Goal: Information Seeking & Learning: Find specific fact

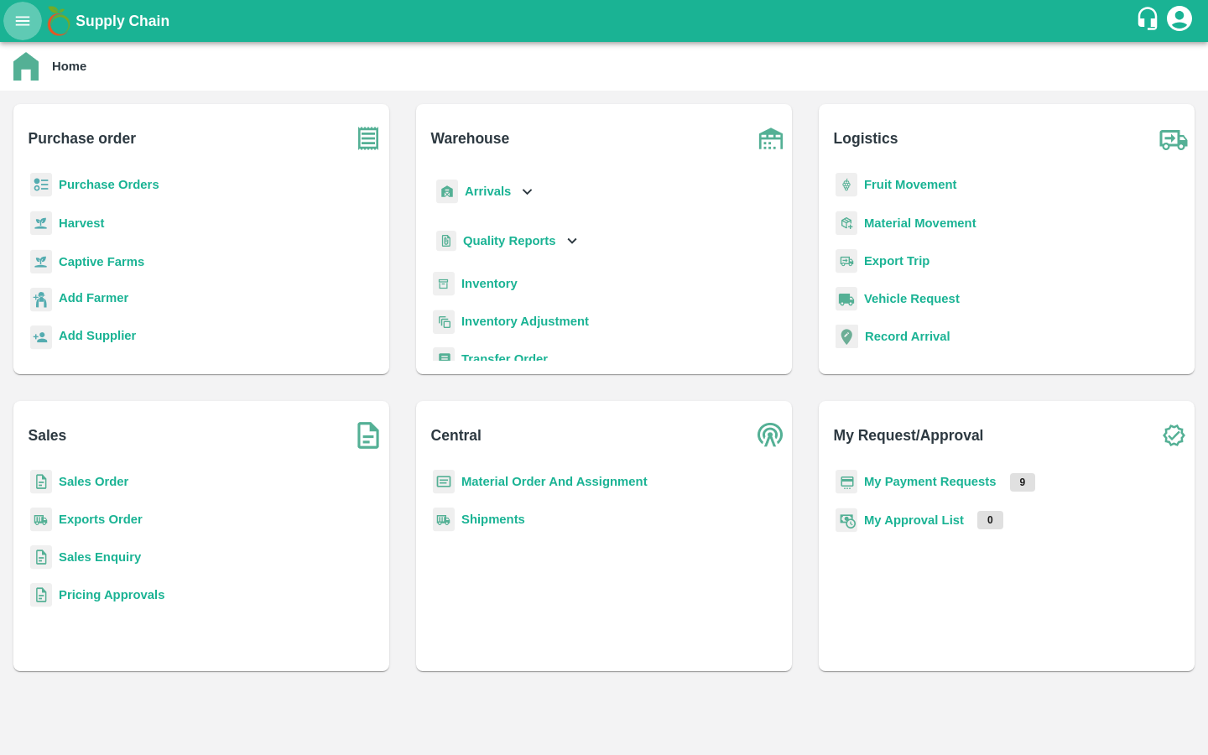
click at [27, 33] on button "open drawer" at bounding box center [22, 21] width 39 height 39
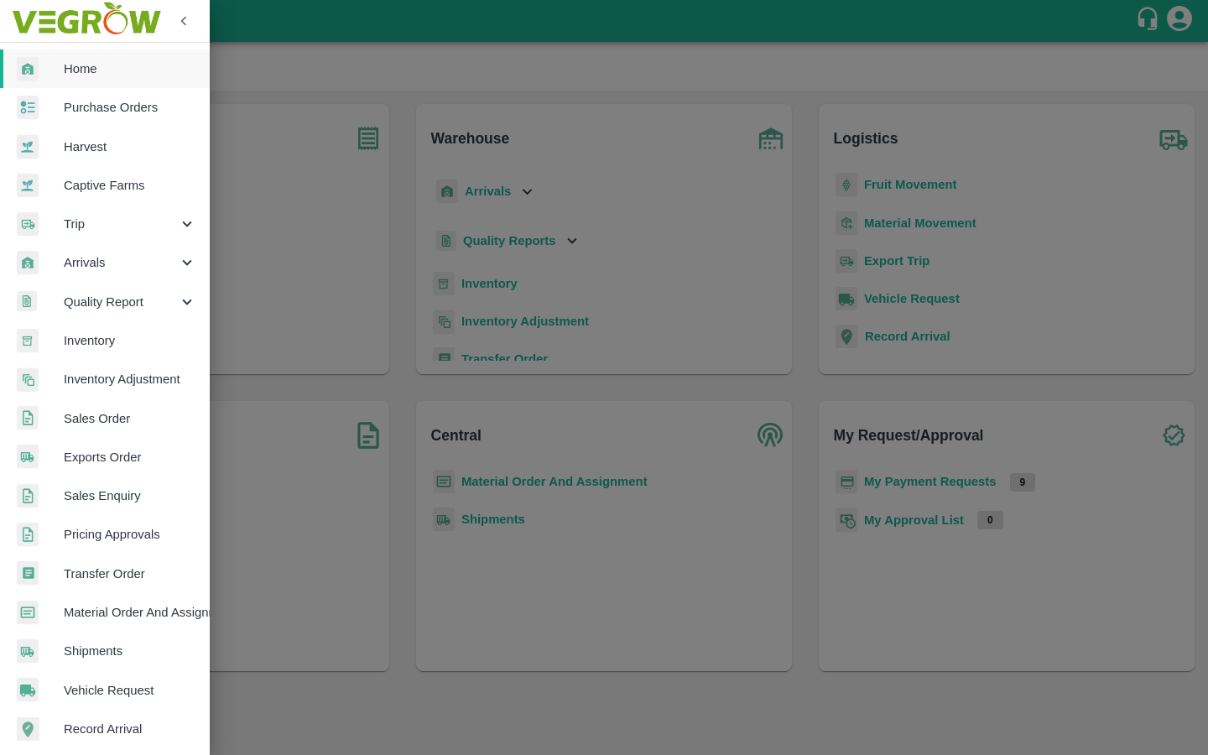
scroll to position [201, 0]
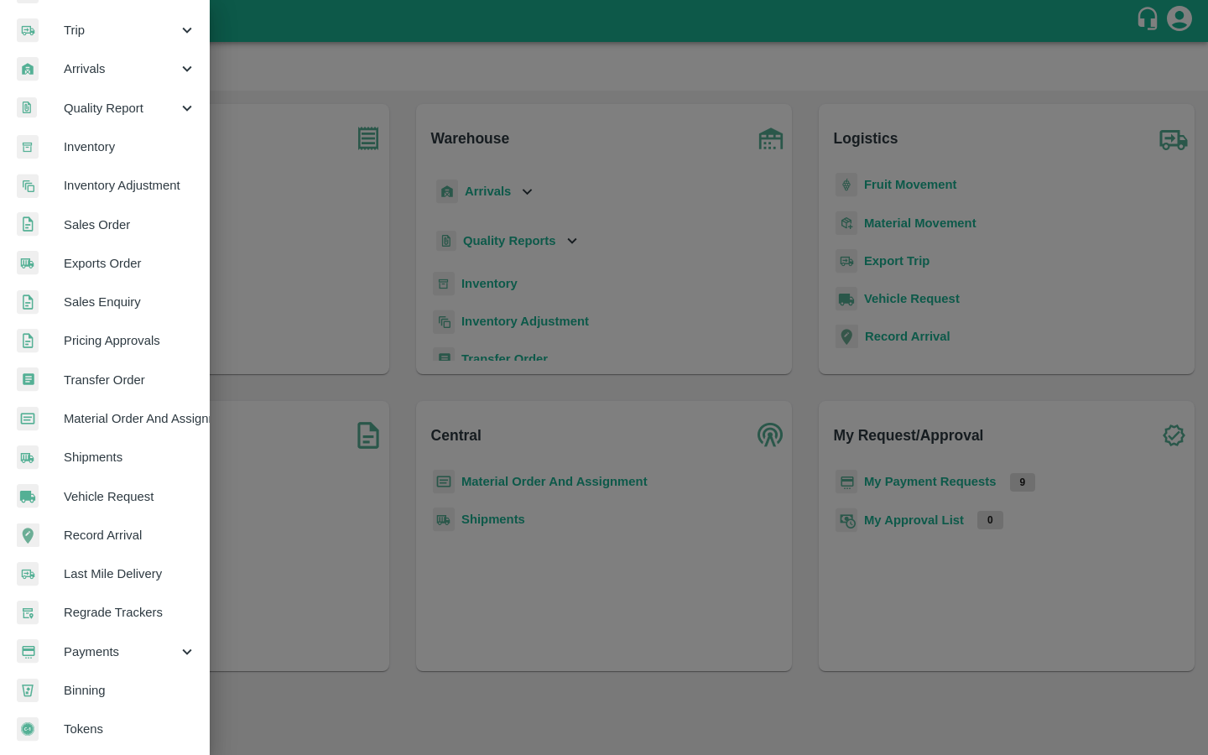
click at [107, 650] on span "Payments" at bounding box center [121, 652] width 114 height 18
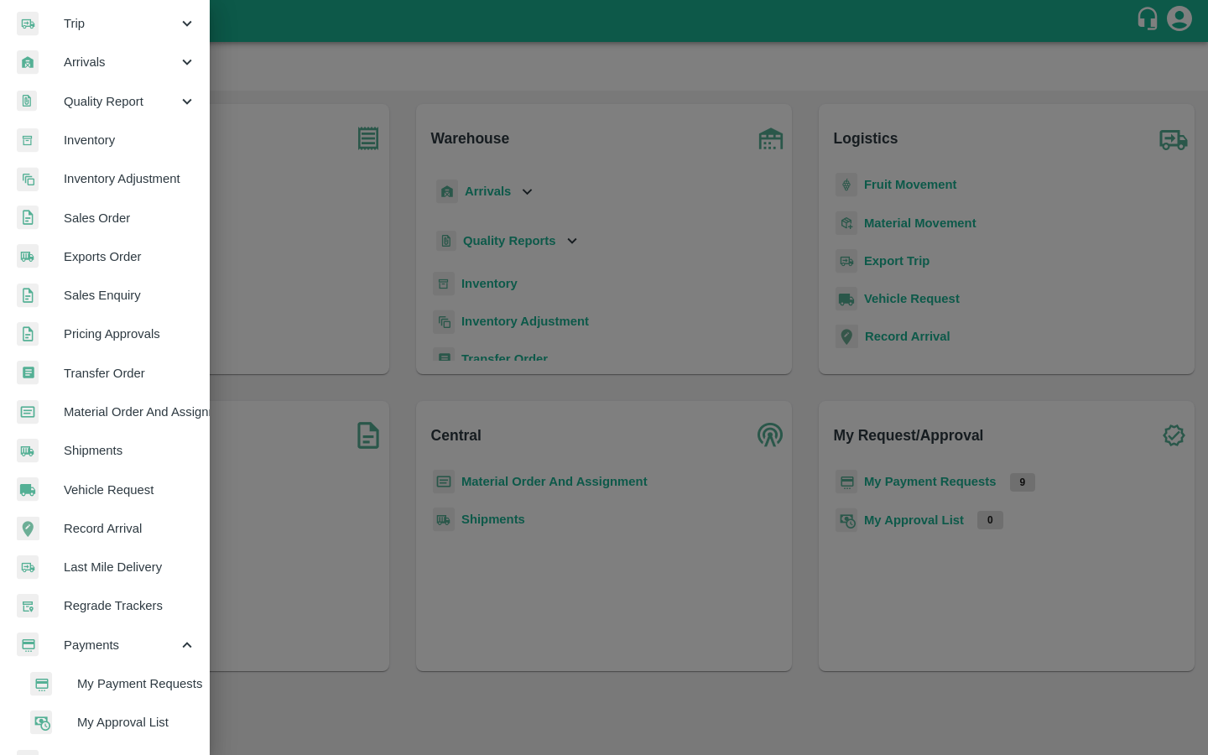
click at [112, 680] on span "My Payment Requests" at bounding box center [136, 684] width 119 height 18
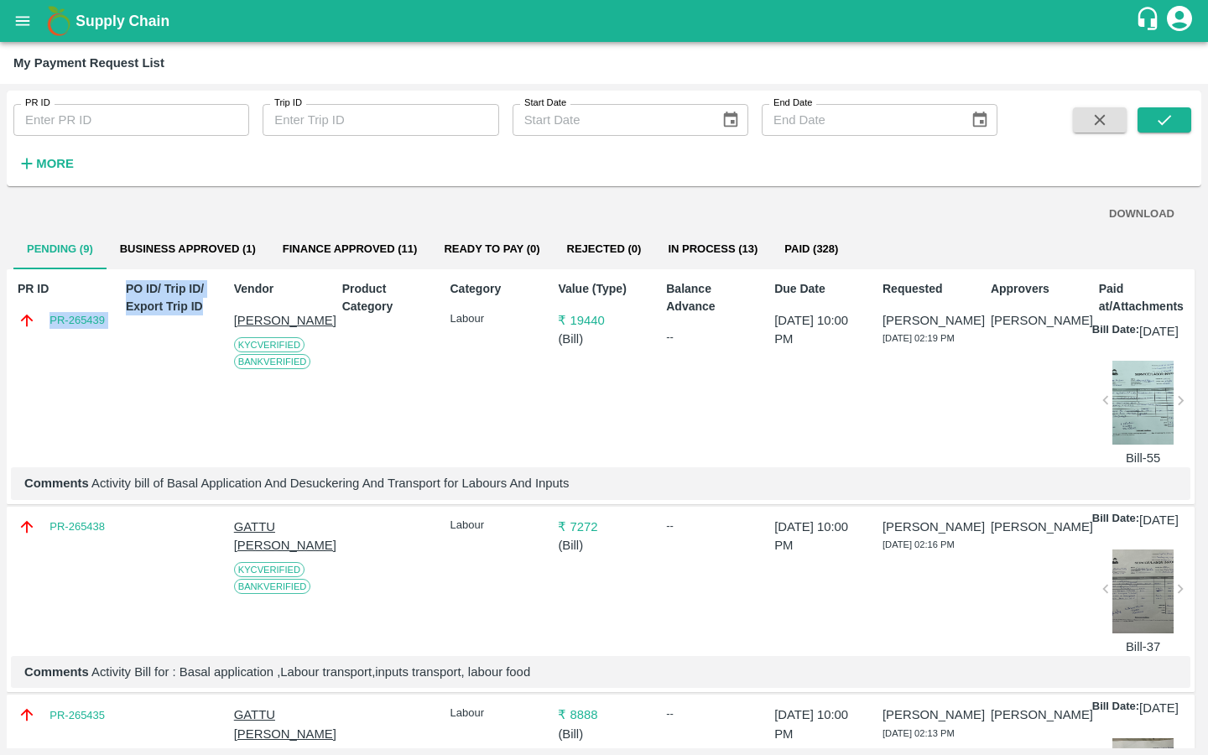
drag, startPoint x: 115, startPoint y: 320, endPoint x: 21, endPoint y: 320, distance: 94.0
click at [21, 320] on div "PR ID PR-265439 PO ID/ Trip ID/ Export Trip ID Vendor [PERSON_NAME] [GEOGRAPHIC…" at bounding box center [601, 387] width 1188 height 236
click at [50, 347] on div "PR ID PR-265439" at bounding box center [60, 371] width 98 height 194
drag, startPoint x: 43, startPoint y: 319, endPoint x: 106, endPoint y: 319, distance: 62.9
click at [106, 319] on div "PR-265439" at bounding box center [63, 320] width 91 height 18
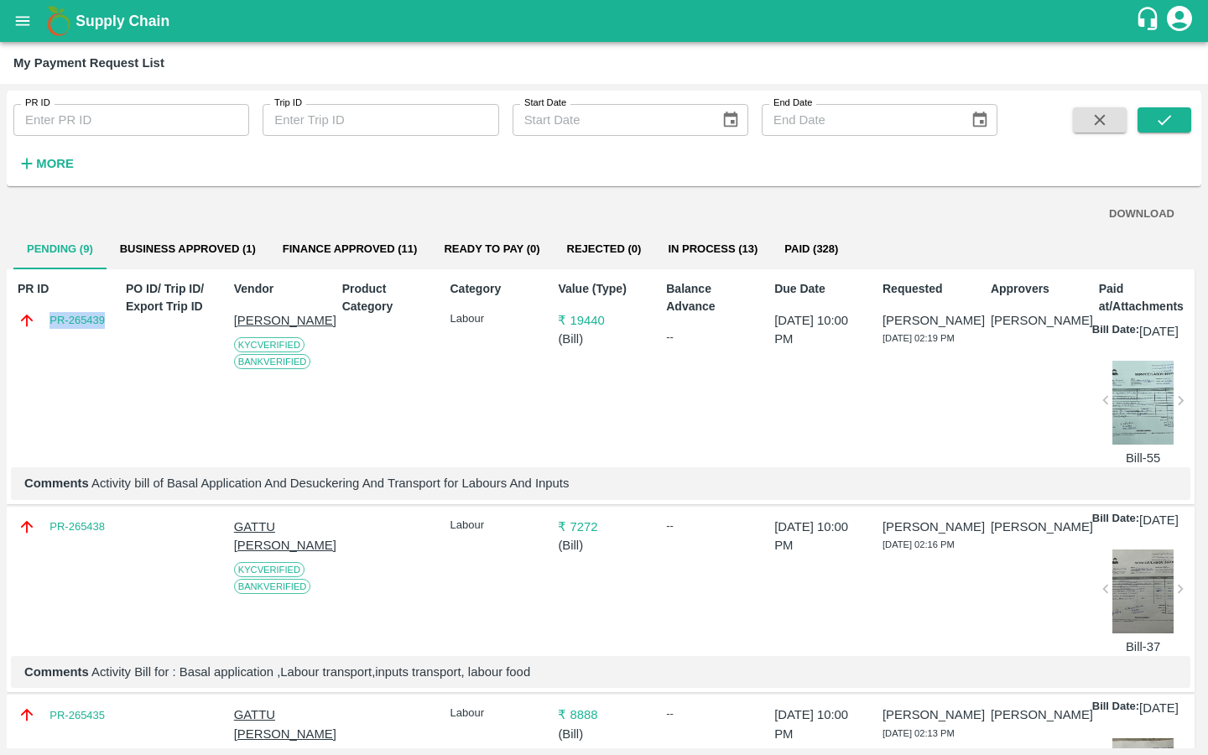
copy link "PR-265439"
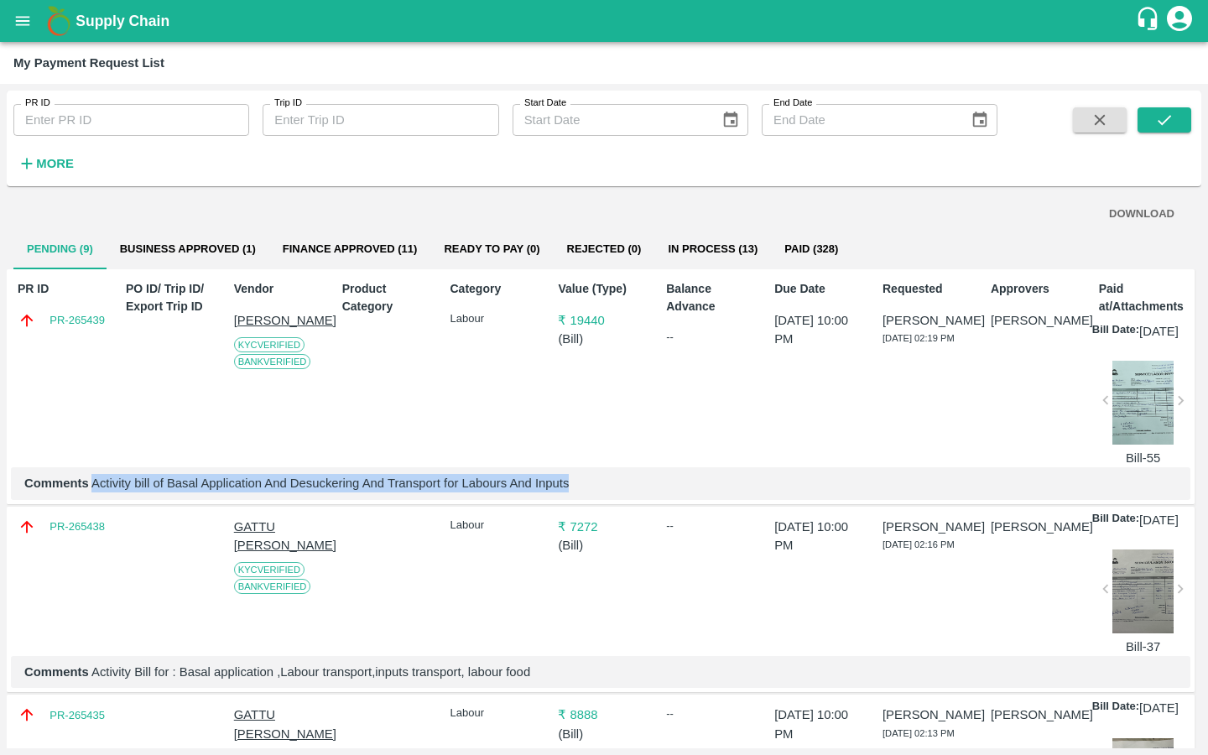
drag, startPoint x: 93, startPoint y: 505, endPoint x: 583, endPoint y: 507, distance: 490.1
click at [583, 493] on p "Comments Activity bill of Basal Application And Desuckering And Transport for L…" at bounding box center [600, 483] width 1153 height 18
copy p "Activity bill of Basal Application And Desuckering And Transport for Labours An…"
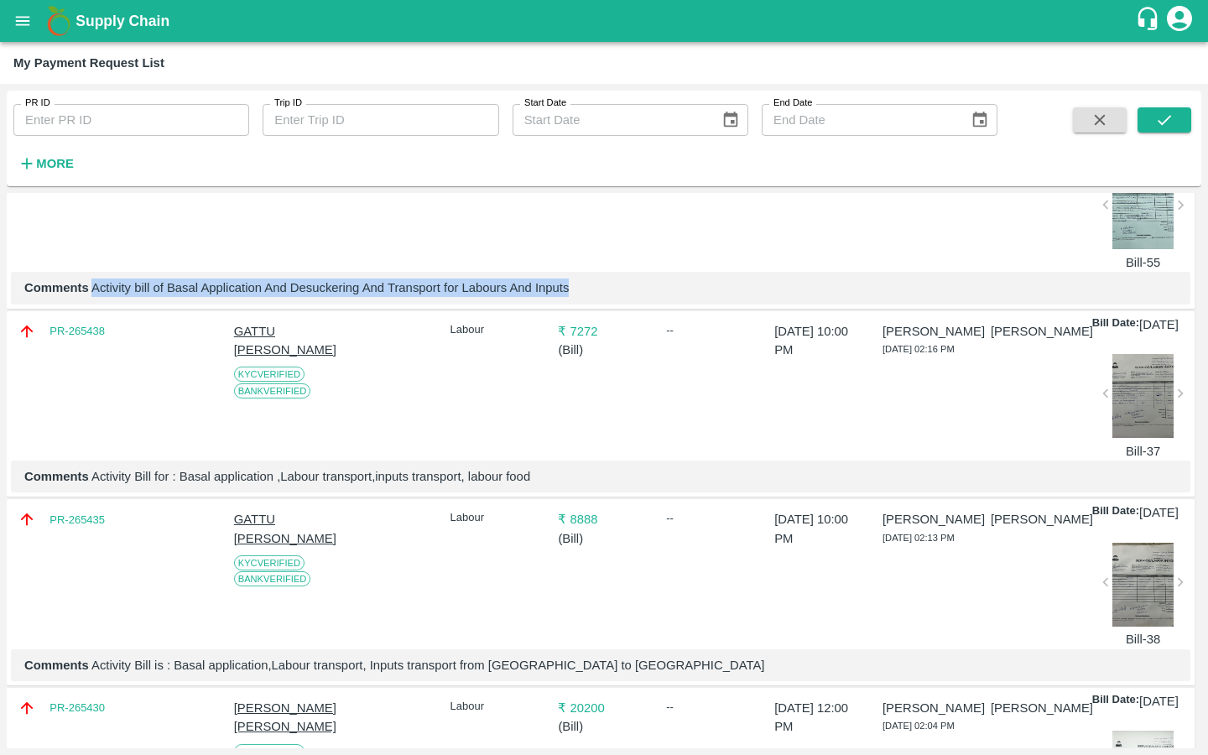
scroll to position [214, 0]
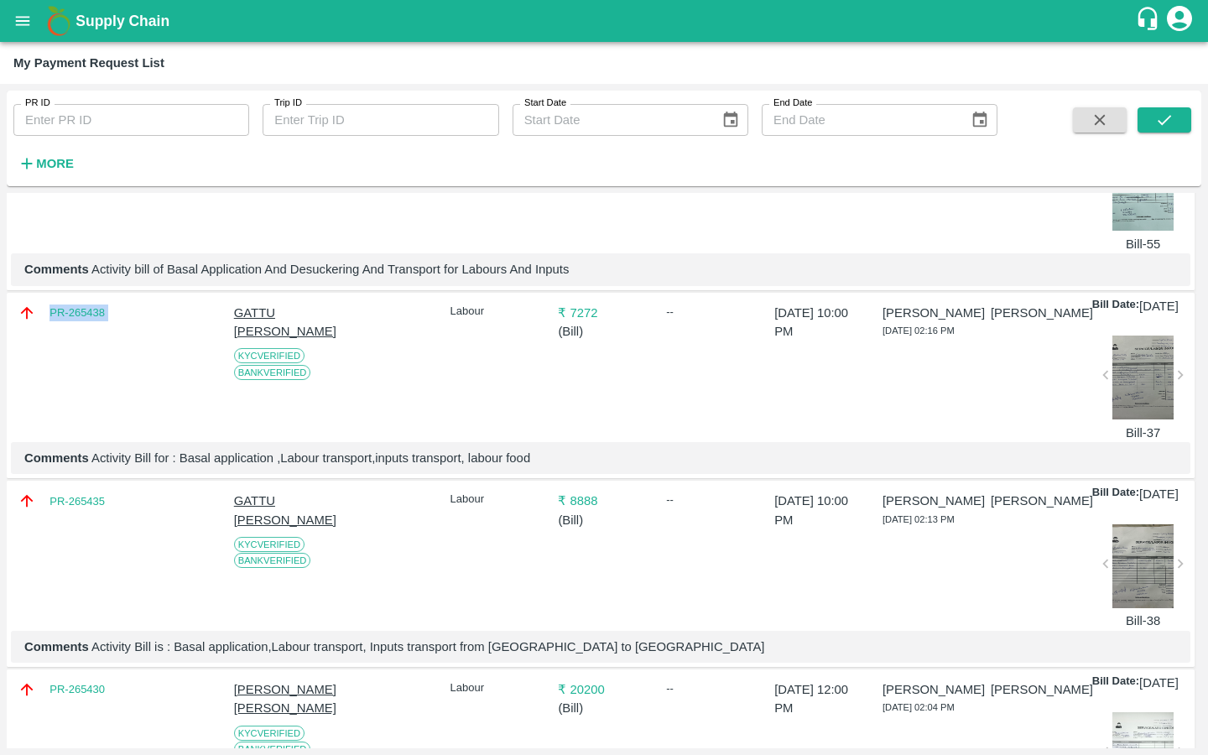
drag, startPoint x: 124, startPoint y: 333, endPoint x: 46, endPoint y: 333, distance: 78.0
click at [46, 333] on div "PR-265438 GATTU [PERSON_NAME] KYC Verified Bank Verified Labour ₹ 7272 ( Bill )…" at bounding box center [601, 386] width 1188 height 187
copy div "PR-265438"
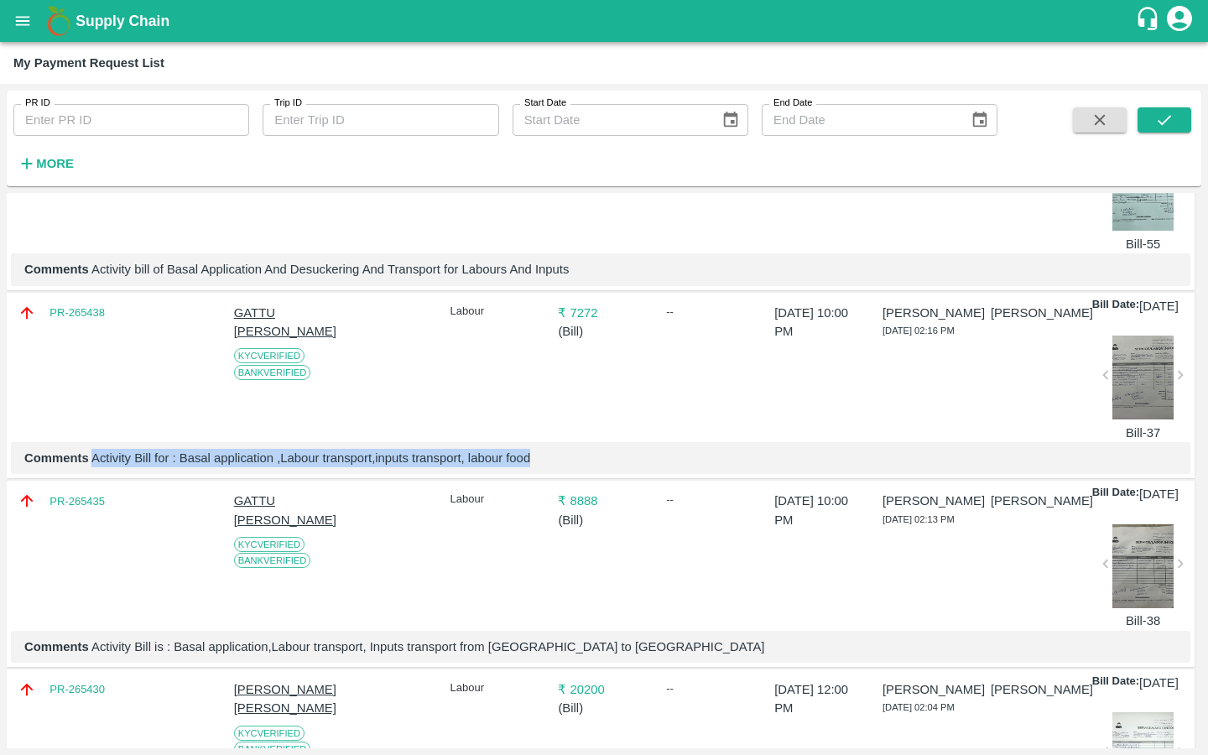
drag, startPoint x: 94, startPoint y: 499, endPoint x: 582, endPoint y: 499, distance: 487.6
click at [582, 467] on p "Comments Activity Bill for : Basal application ,Labour transport,inputs transpo…" at bounding box center [600, 458] width 1153 height 18
copy p "Activity Bill for : Basal application ,Labour transport,inputs transport, labou…"
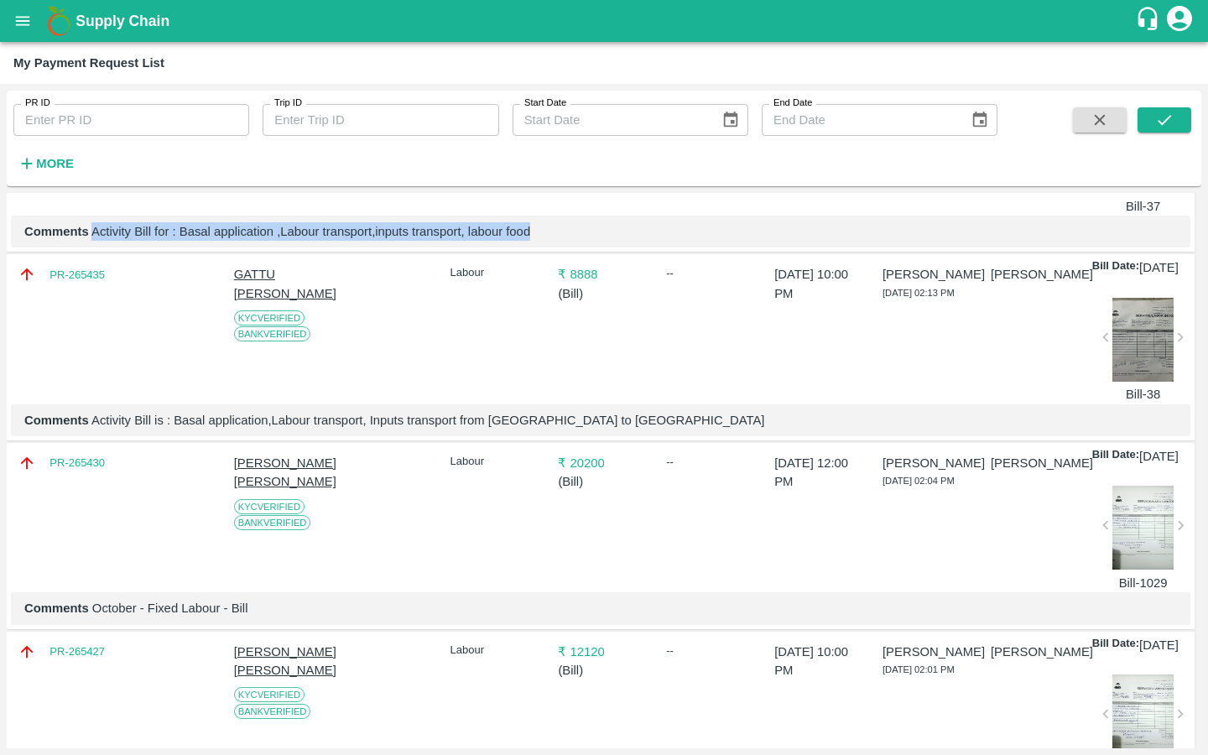
scroll to position [457, 0]
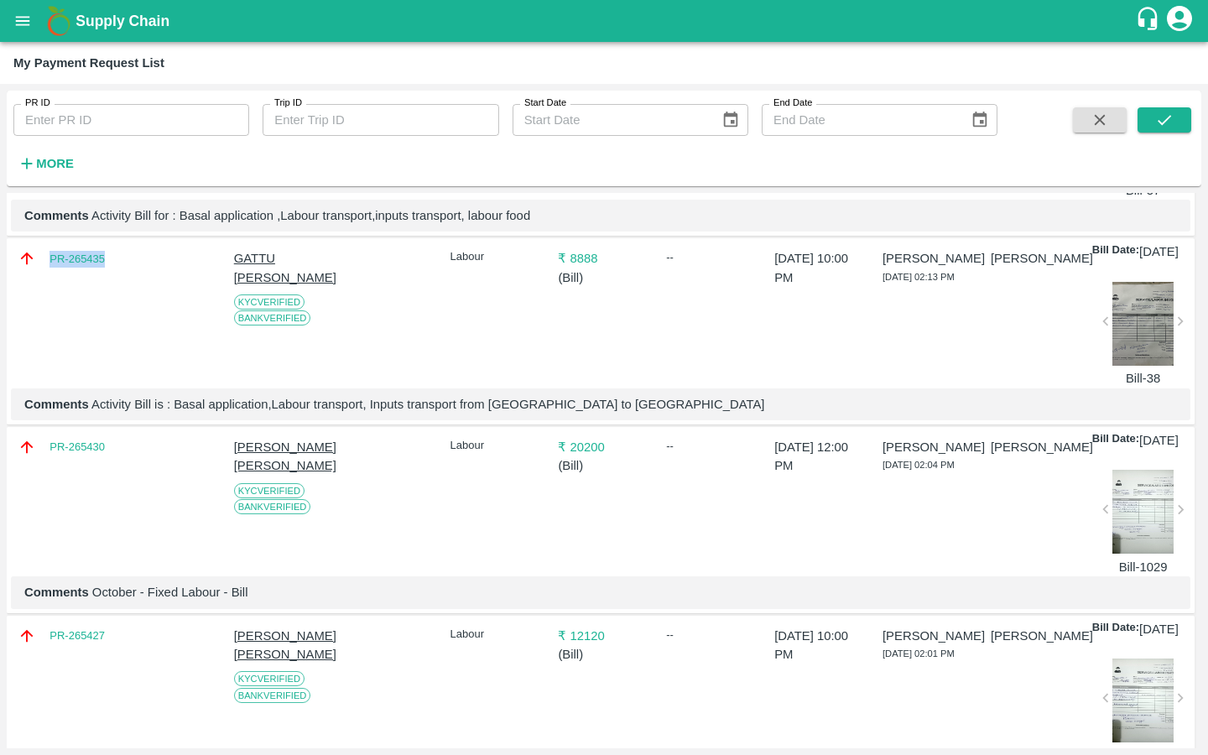
drag, startPoint x: 106, startPoint y: 300, endPoint x: 39, endPoint y: 309, distance: 66.8
click at [39, 268] on div "PR-265435" at bounding box center [63, 258] width 91 height 18
copy link "PR-265435"
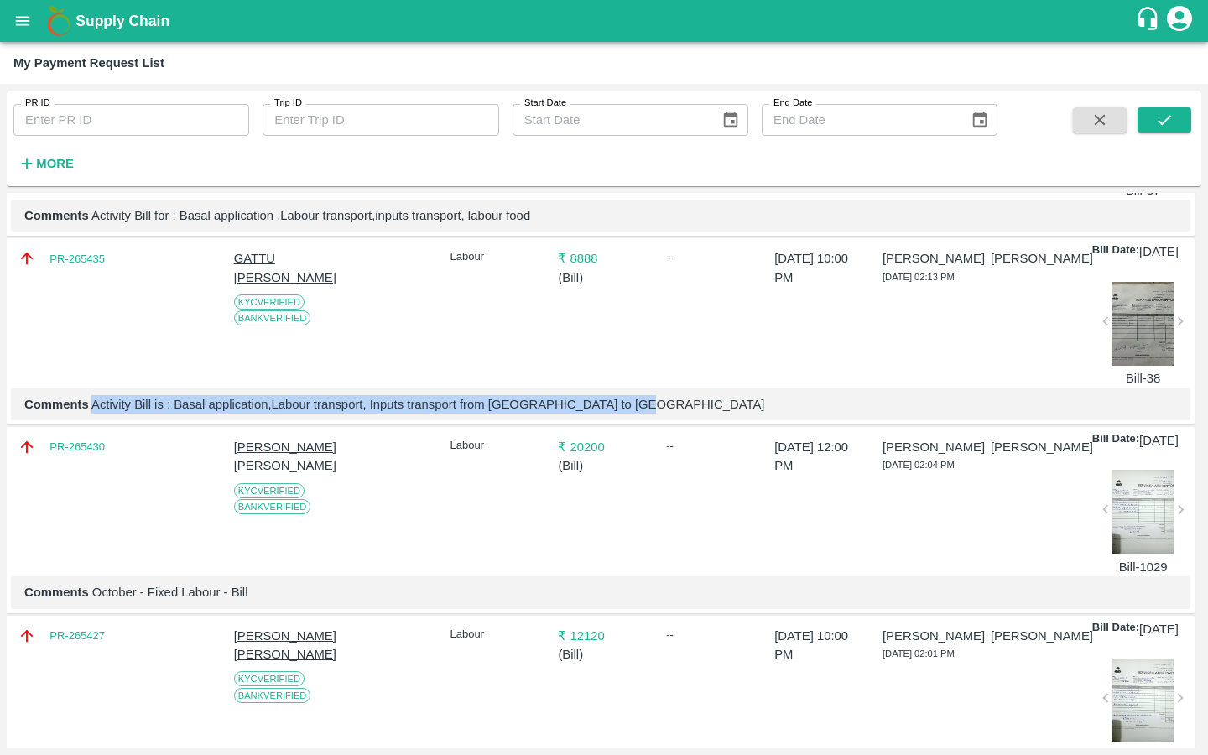
drag, startPoint x: 95, startPoint y: 473, endPoint x: 646, endPoint y: 478, distance: 551.4
click at [646, 414] on p "Comments Activity Bill is : Basal application,Labour transport, Inputs transpor…" at bounding box center [600, 404] width 1153 height 18
copy p "Activity Bill is : Basal application,Labour transport, Inputs transport from [G…"
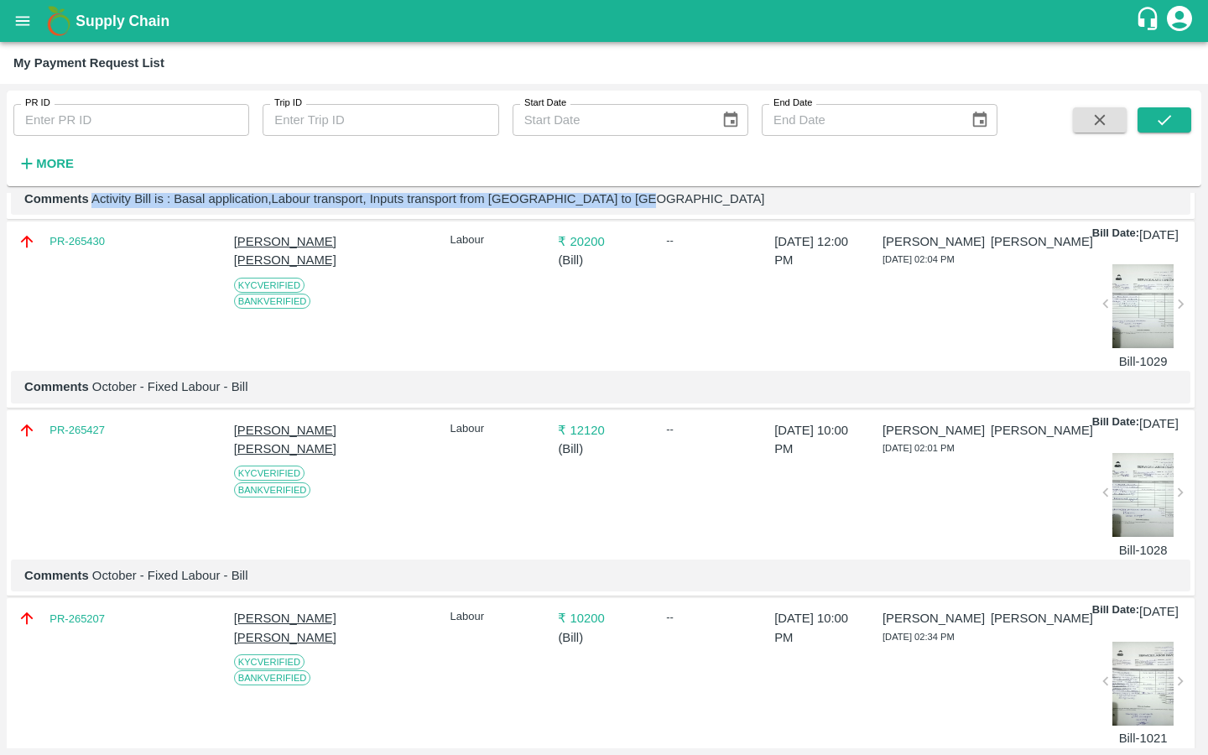
scroll to position [682, 0]
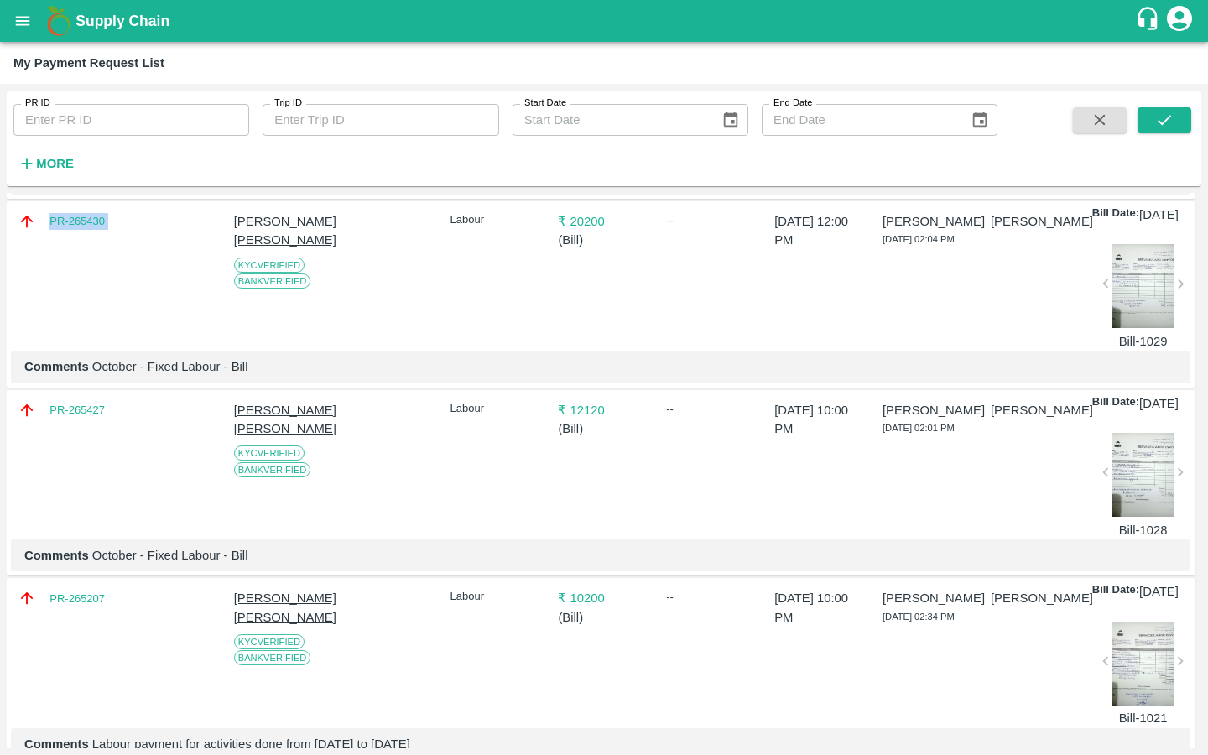
drag, startPoint x: 122, startPoint y: 290, endPoint x: 4, endPoint y: 290, distance: 117.5
click at [4, 290] on div "PR ID PR ID Trip ID Trip ID Start Date Start Date End Date End Date More DOWNLO…" at bounding box center [604, 419] width 1208 height 671
copy div "PR-265430"
drag, startPoint x: 95, startPoint y: 455, endPoint x: 340, endPoint y: 455, distance: 245.1
click at [340, 376] on p "Comments October - Fixed Labour - Bill" at bounding box center [600, 367] width 1153 height 18
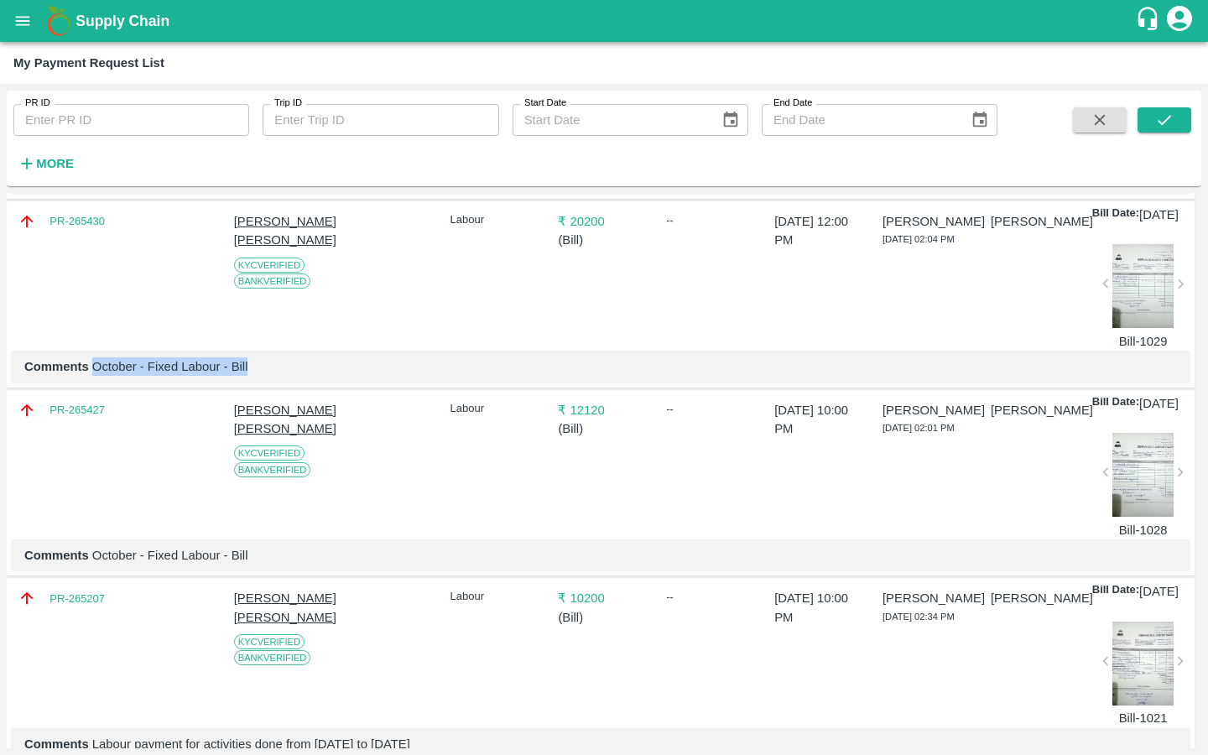
copy p "October - Fixed Labour - Bill"
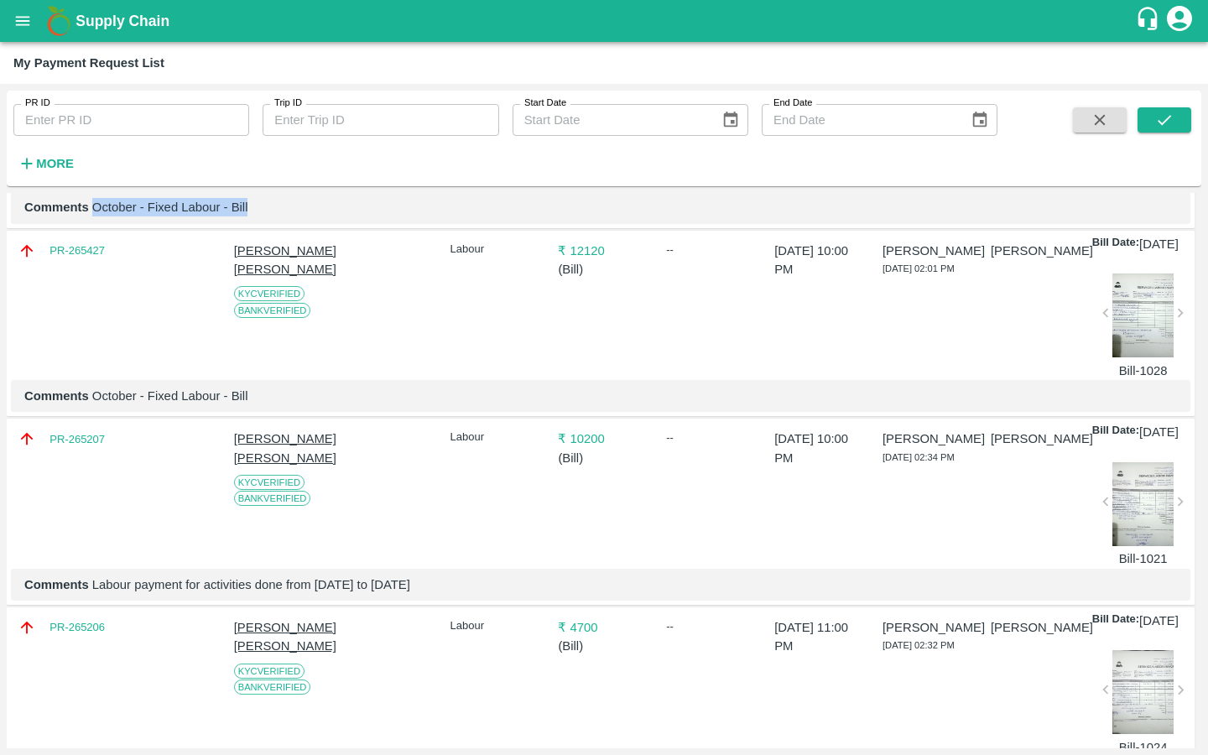
scroll to position [880, 0]
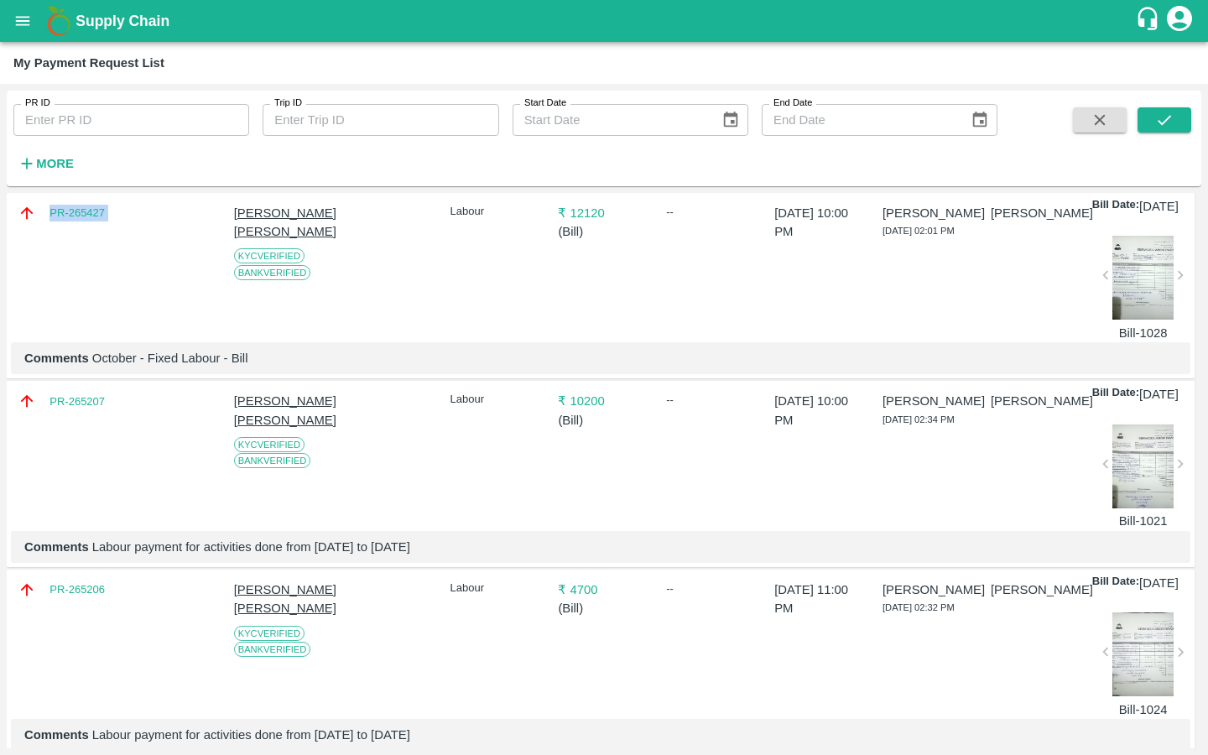
drag, startPoint x: 138, startPoint y: 300, endPoint x: 27, endPoint y: 300, distance: 110.8
click at [27, 300] on div "PR-265427 [PERSON_NAME] [PERSON_NAME] Verified Bank Verified Labour ₹ 12120 ( B…" at bounding box center [601, 286] width 1188 height 187
copy div "PR-265427"
drag, startPoint x: 93, startPoint y: 467, endPoint x: 293, endPoint y: 467, distance: 199.7
click at [293, 368] on p "Comments October - Fixed Labour - Bill" at bounding box center [600, 358] width 1153 height 18
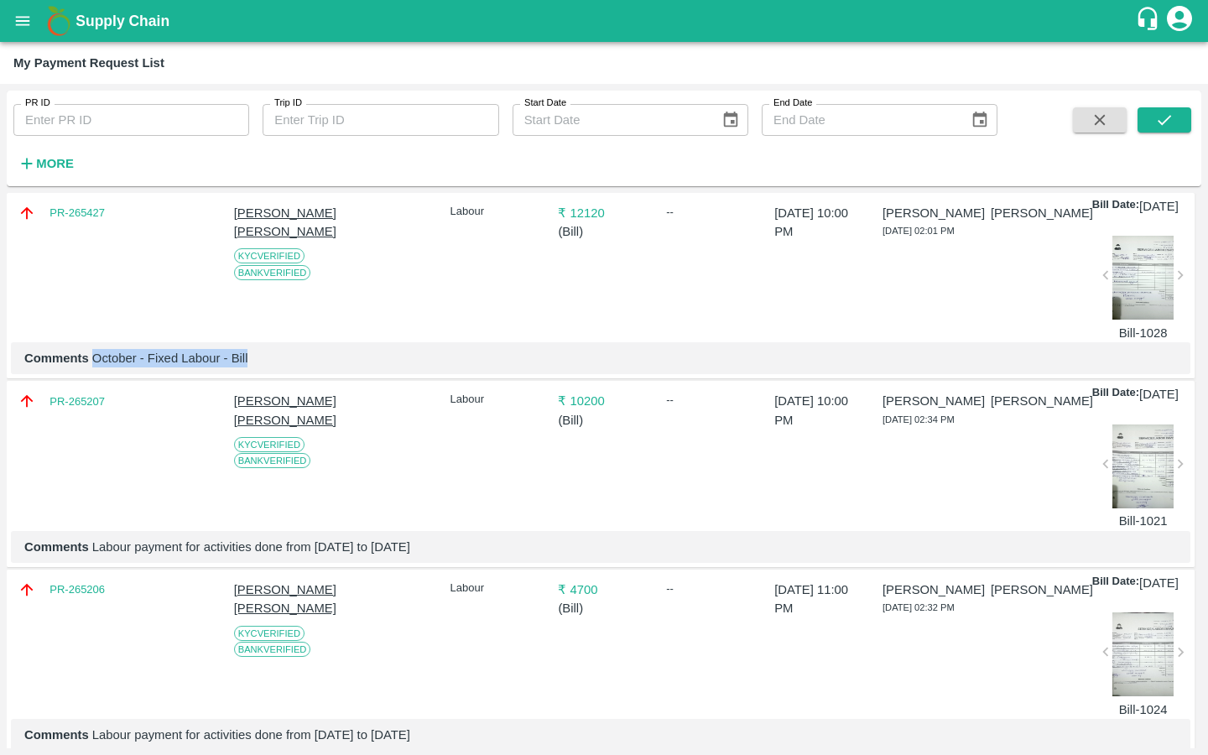
copy p "October - Fixed Labour - Bill"
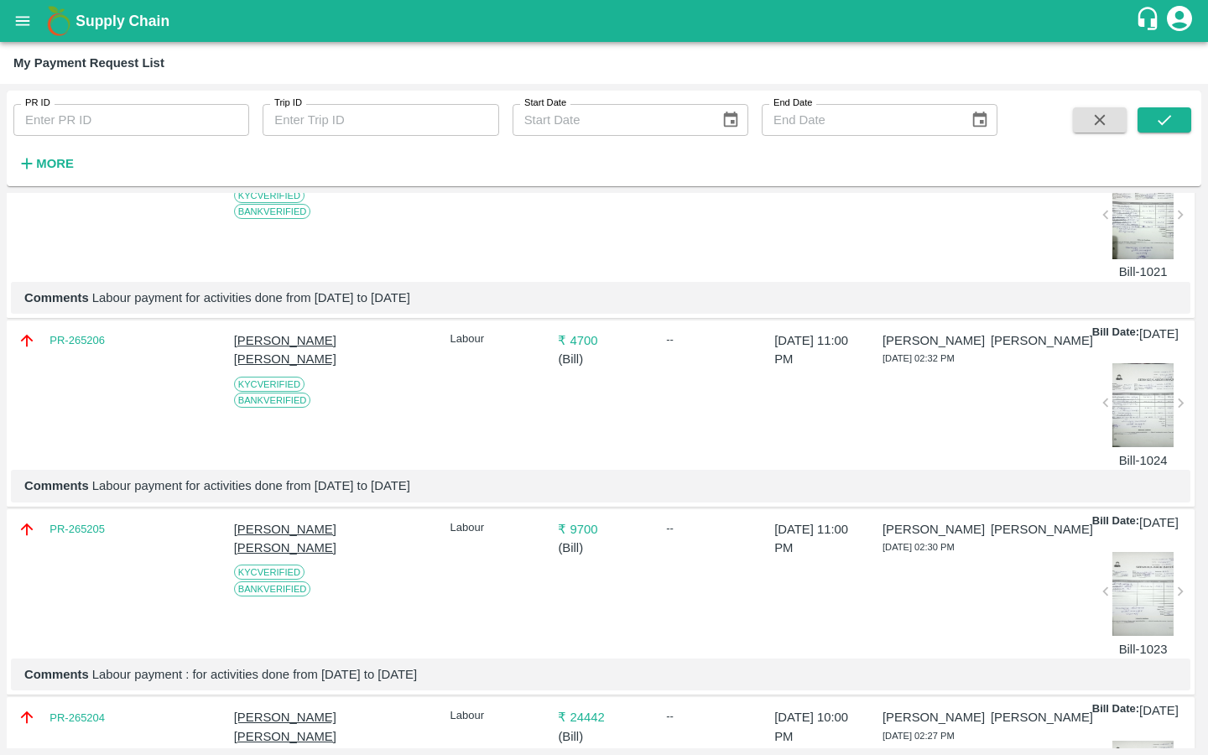
scroll to position [1141, 0]
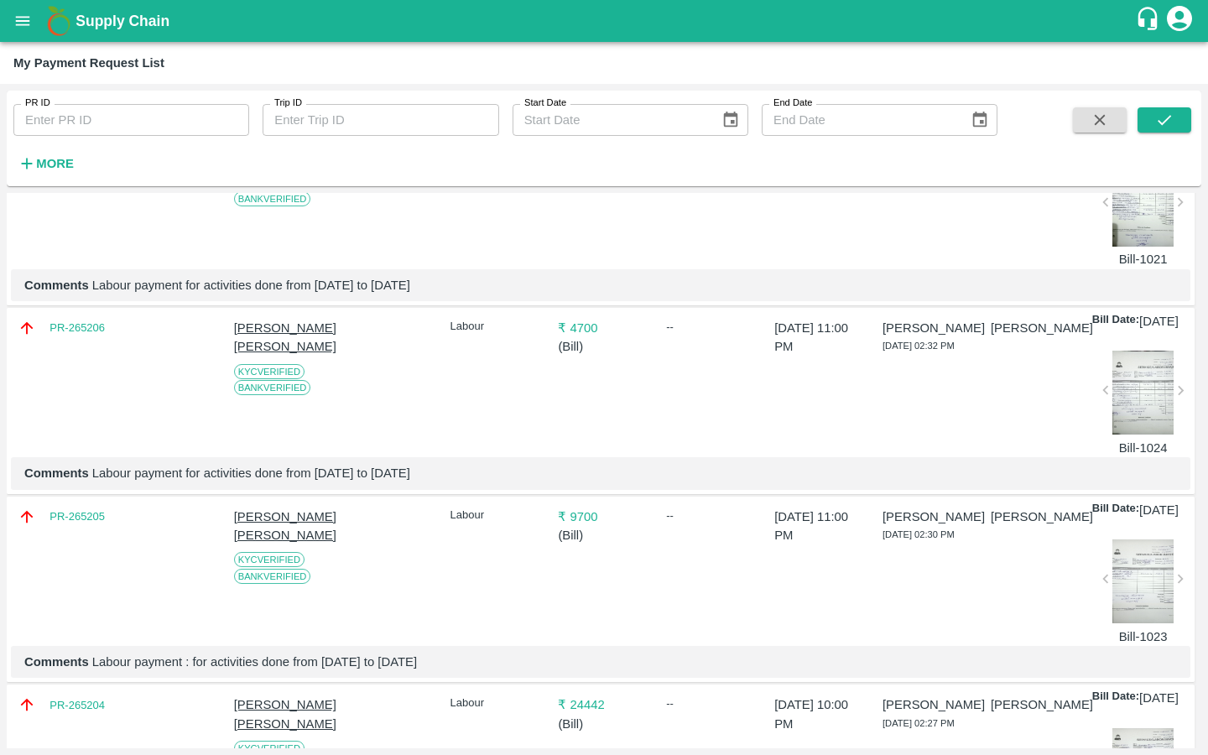
click at [1141, 247] on div at bounding box center [1144, 205] width 62 height 84
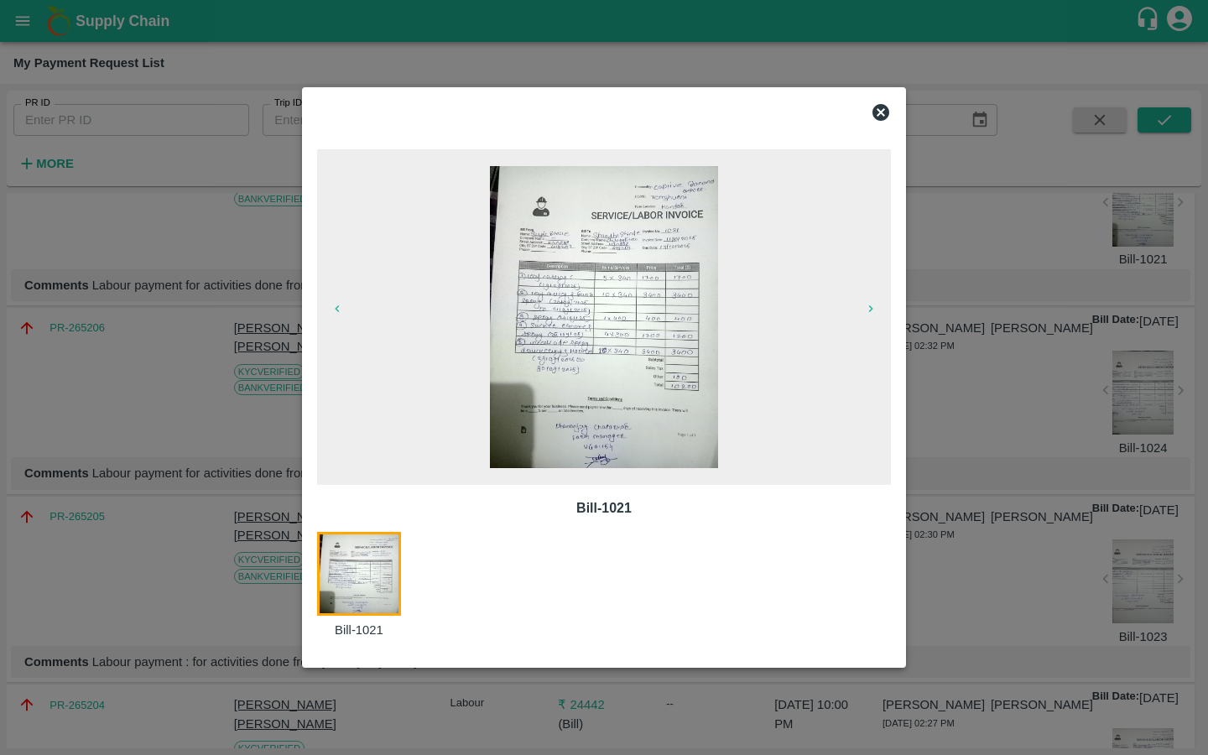
click at [875, 112] on icon at bounding box center [881, 112] width 17 height 17
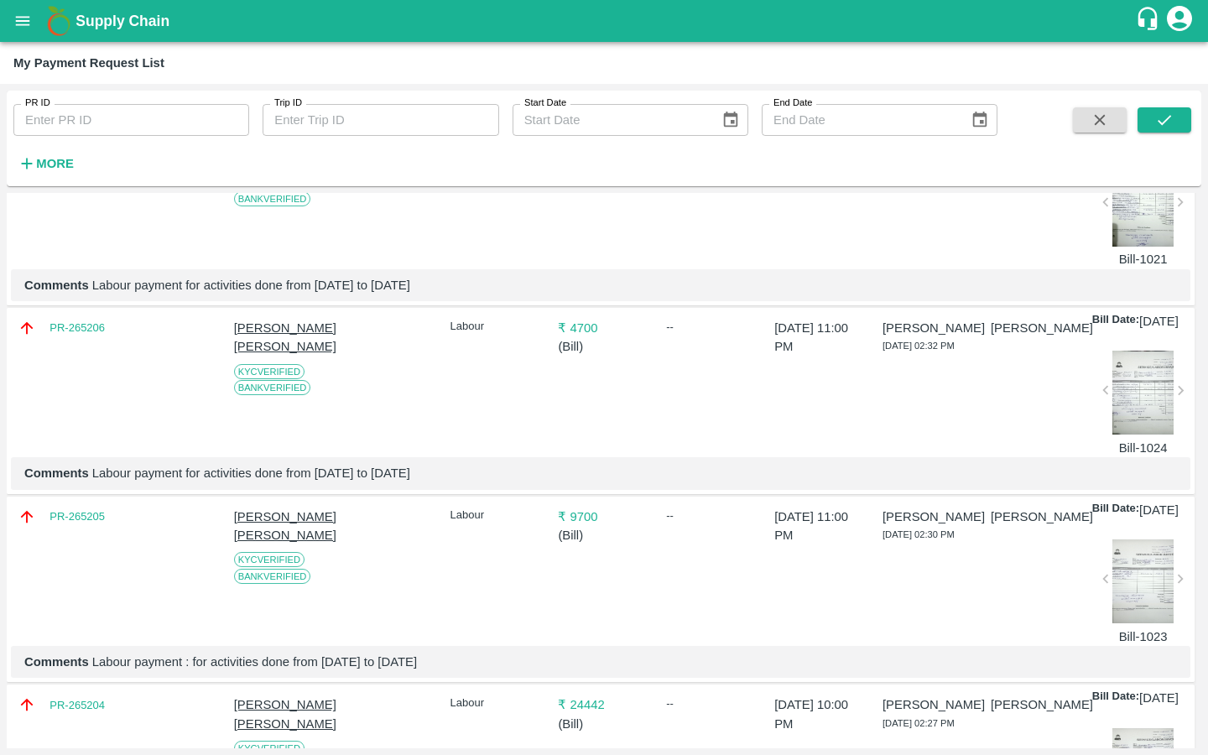
click at [1148, 435] on div at bounding box center [1144, 393] width 62 height 84
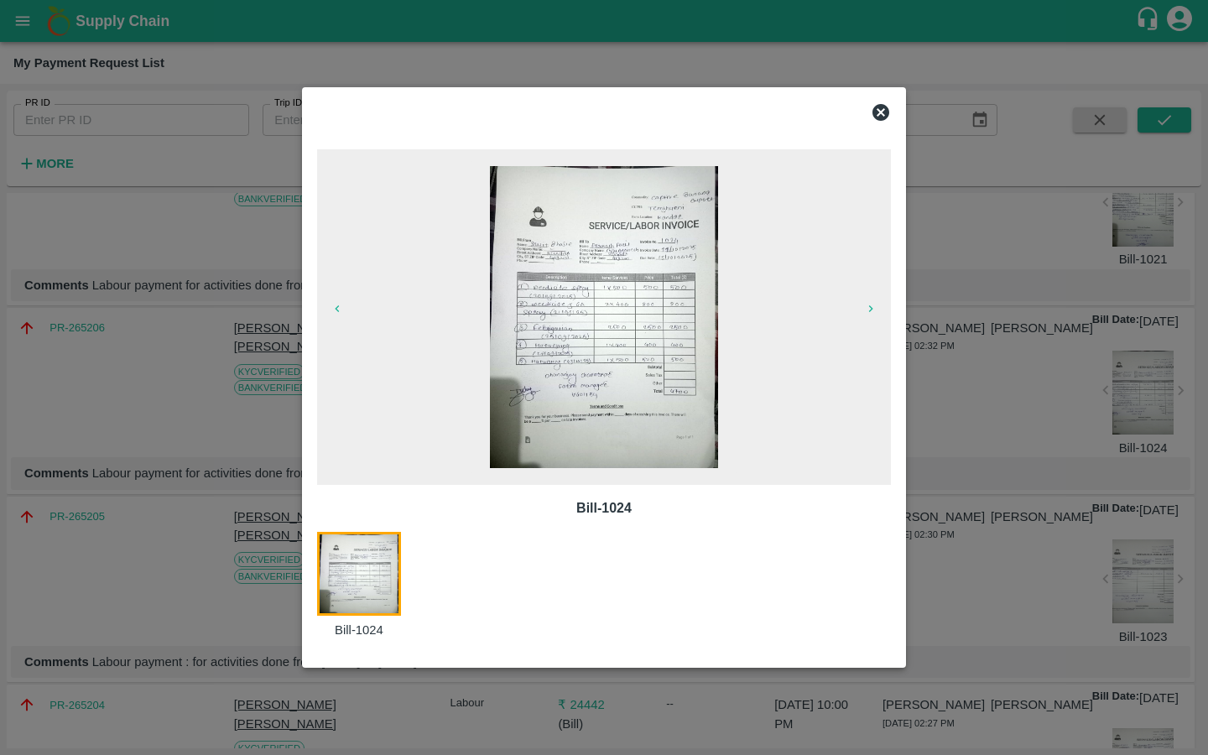
click at [884, 114] on icon at bounding box center [881, 112] width 20 height 20
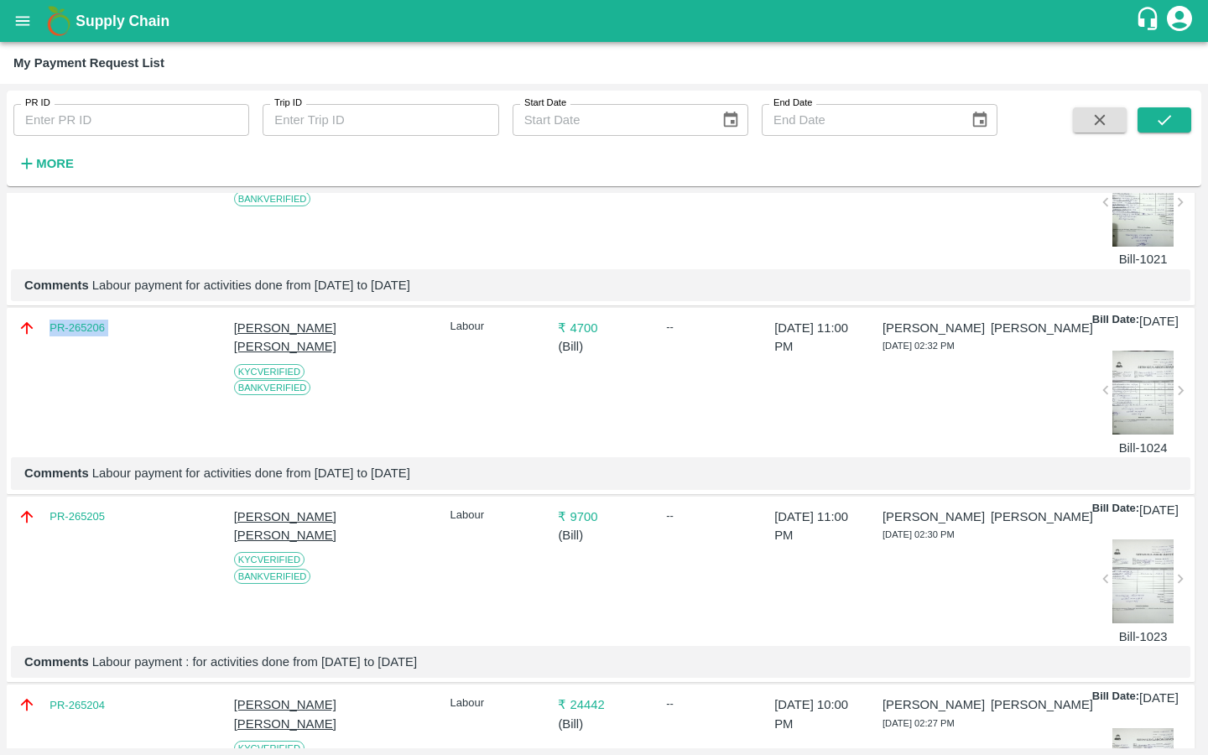
drag, startPoint x: 128, startPoint y: 464, endPoint x: 40, endPoint y: 464, distance: 88.1
click at [40, 464] on div "PR-265206 [PERSON_NAME] [PERSON_NAME] Verified Bank Verified Labour ₹ 4700 ( Bi…" at bounding box center [601, 401] width 1188 height 187
drag, startPoint x: 91, startPoint y: 626, endPoint x: 569, endPoint y: 626, distance: 478.4
click at [569, 483] on p "Comments Labour payment for activities done from [DATE] to [DATE]" at bounding box center [600, 473] width 1153 height 18
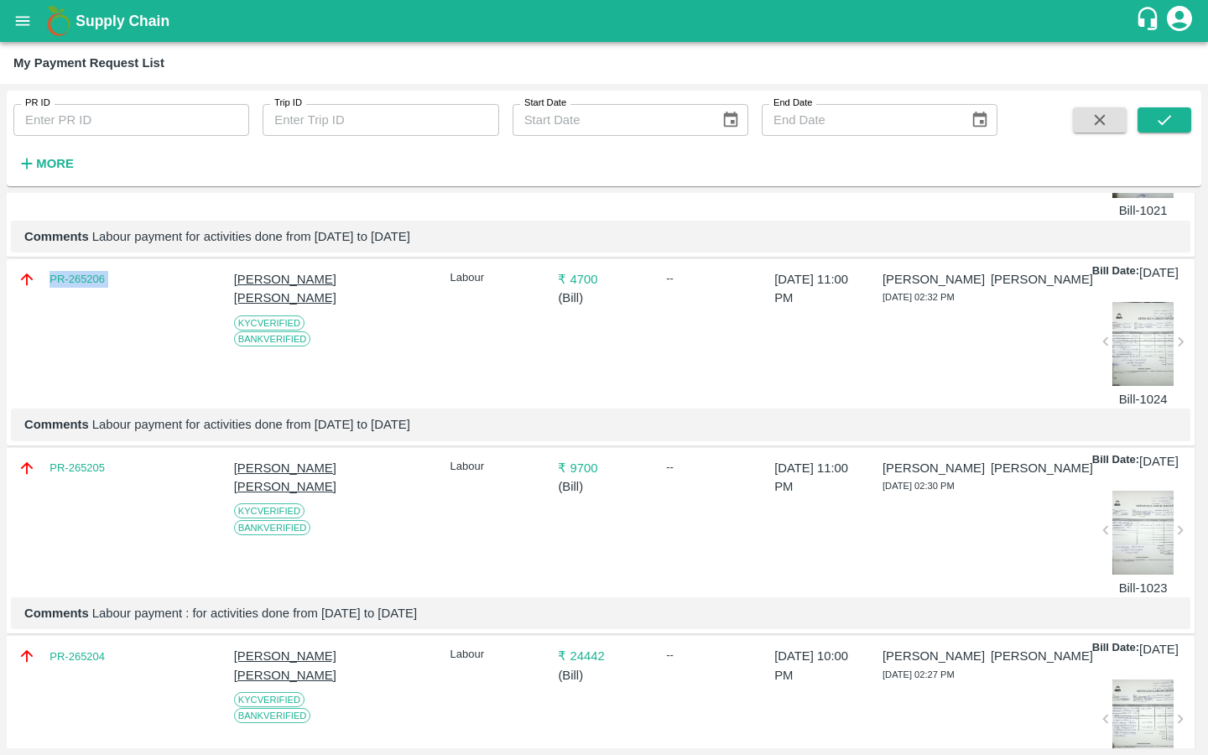
scroll to position [1312, 0]
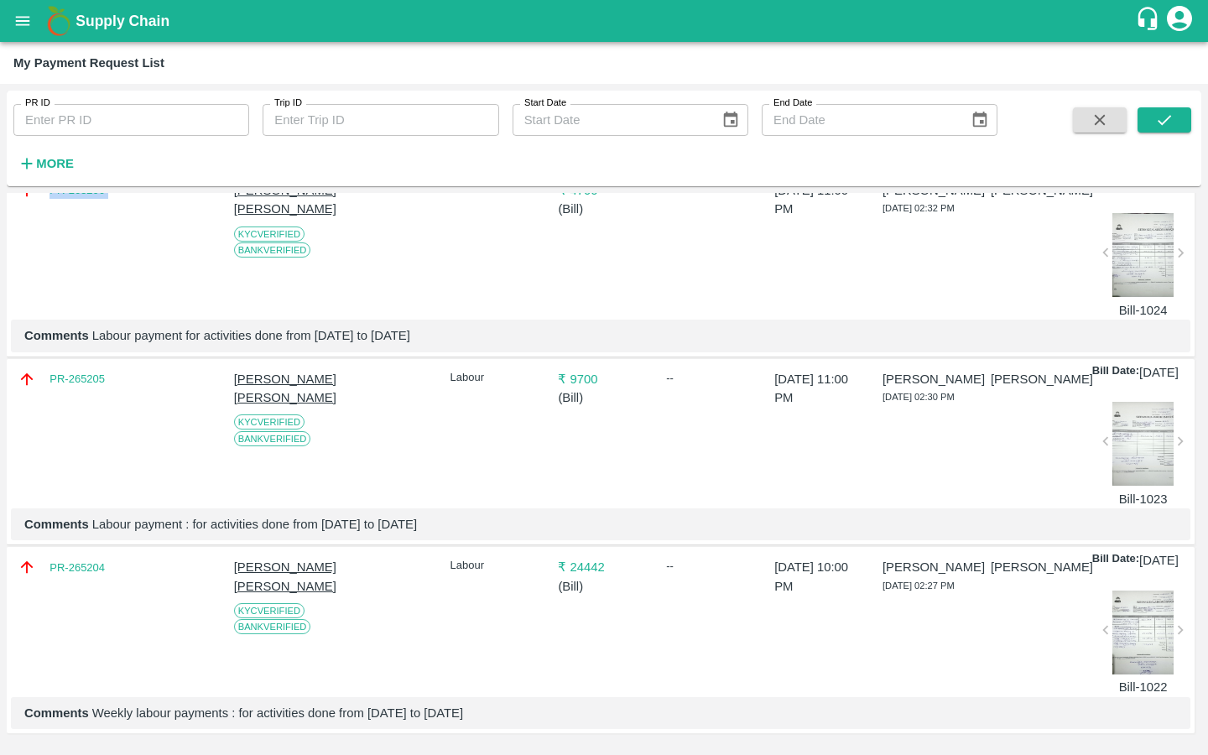
click at [1141, 297] on div at bounding box center [1144, 255] width 62 height 84
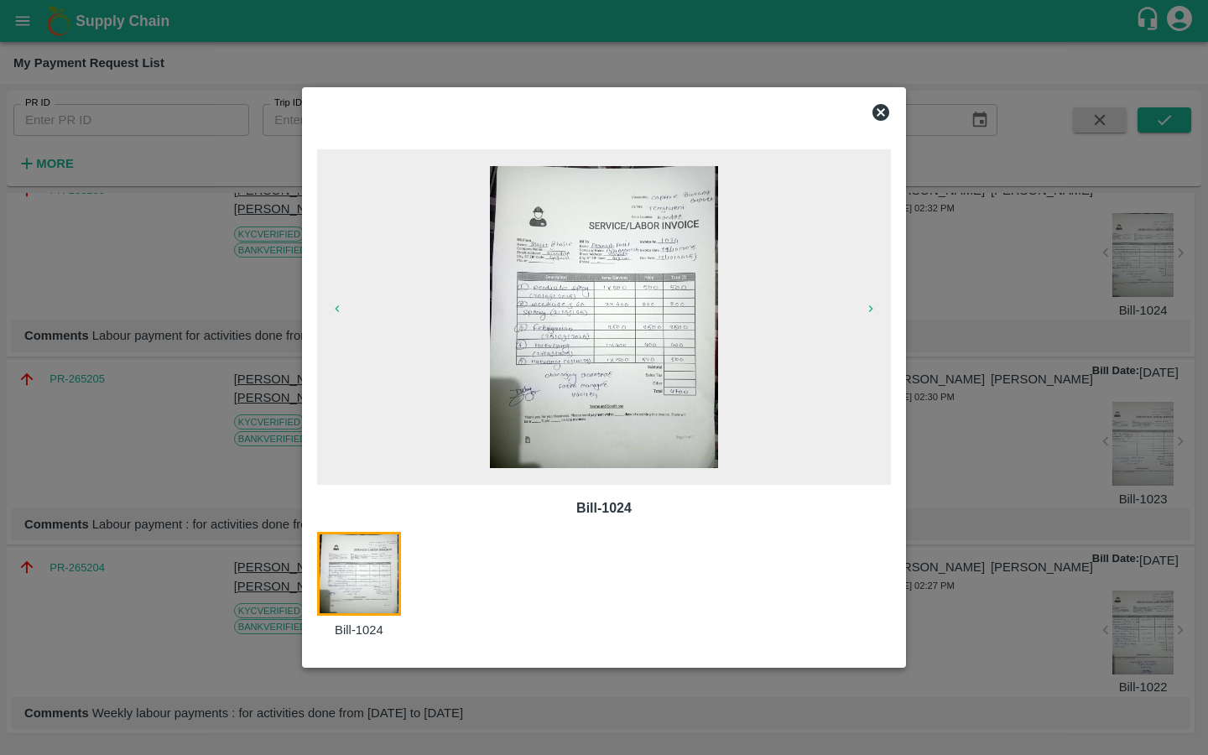
click at [880, 111] on icon at bounding box center [881, 112] width 20 height 20
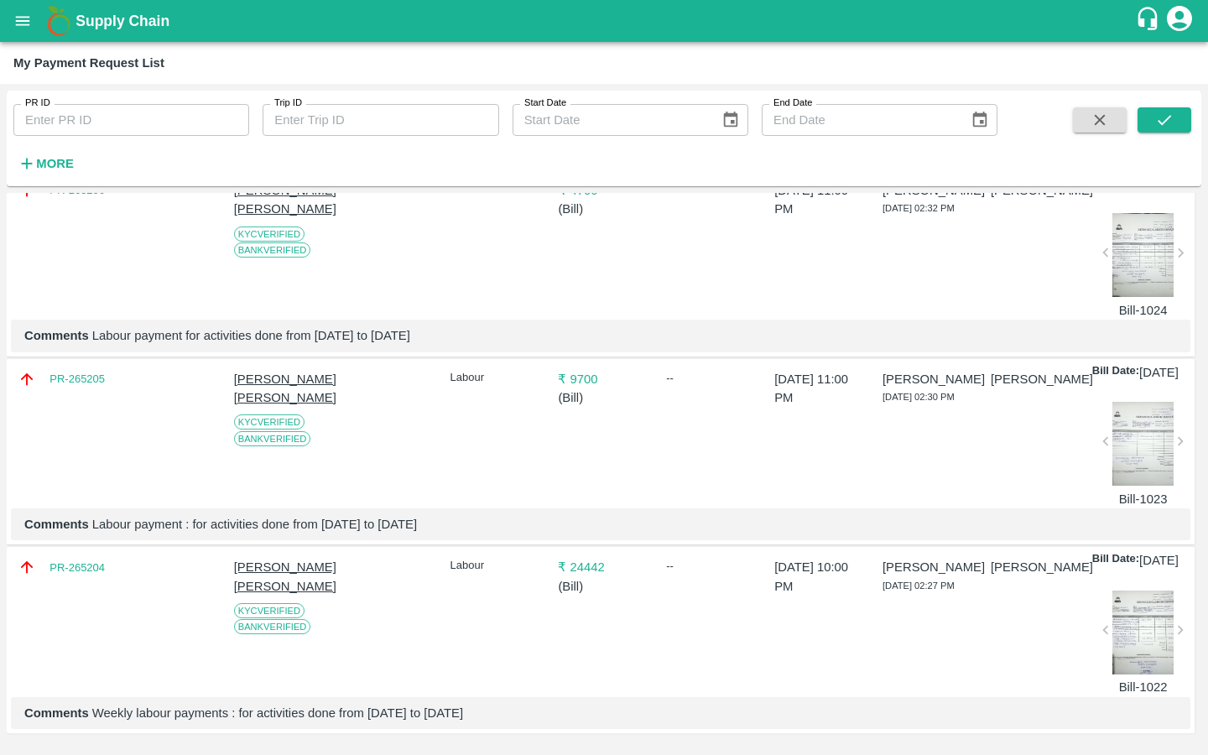
click at [1140, 486] on div at bounding box center [1144, 444] width 62 height 84
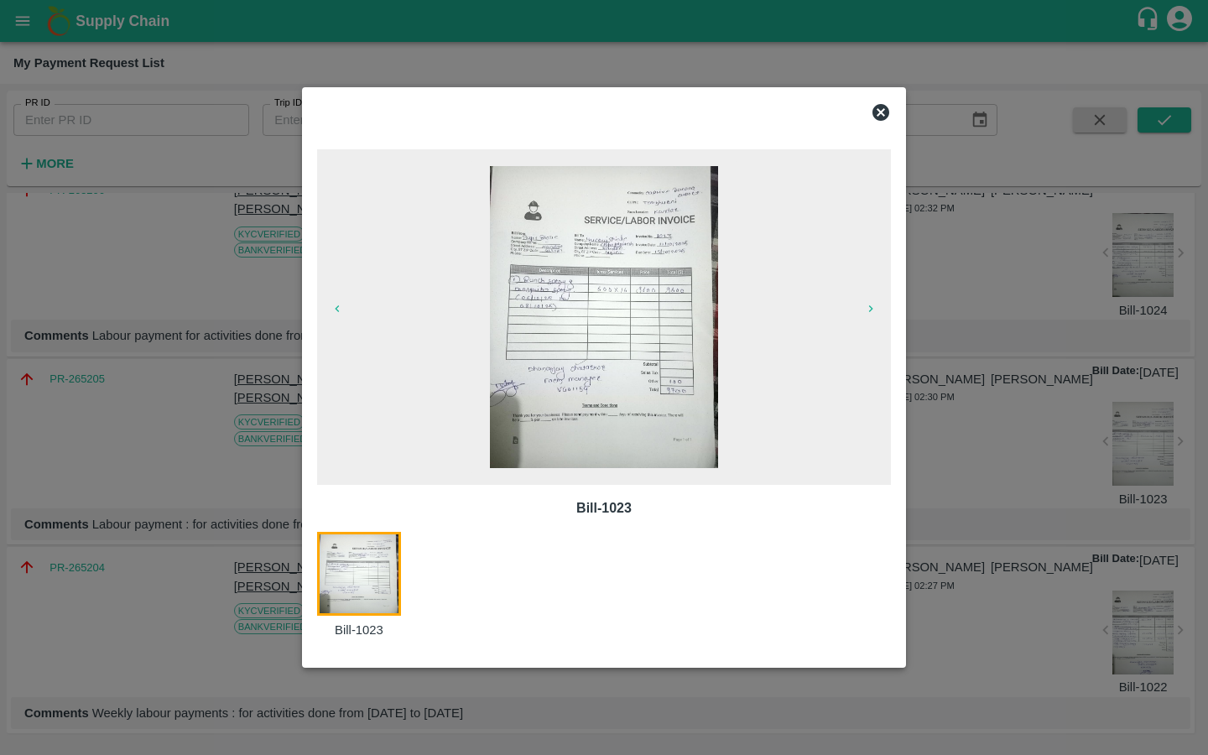
click at [876, 112] on icon at bounding box center [881, 112] width 17 height 17
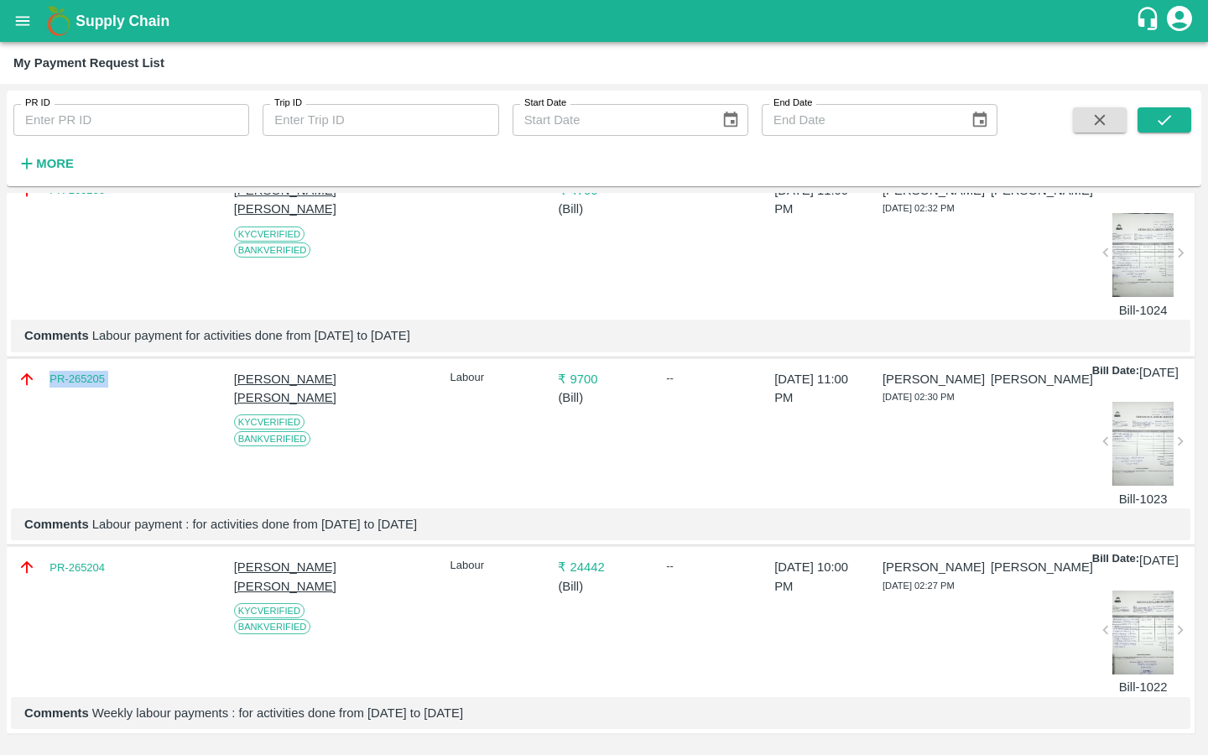
drag, startPoint x: 144, startPoint y: 502, endPoint x: 1, endPoint y: 502, distance: 142.7
click at [1, 502] on div "PR ID PR ID Trip ID Trip ID Start Date Start Date End Date End Date More DOWNLO…" at bounding box center [604, 419] width 1208 height 671
drag, startPoint x: 93, startPoint y: 674, endPoint x: 452, endPoint y: 672, distance: 359.2
click at [452, 534] on p "Comments Labour payment : for activities done from [DATE] to [DATE]" at bounding box center [600, 524] width 1153 height 18
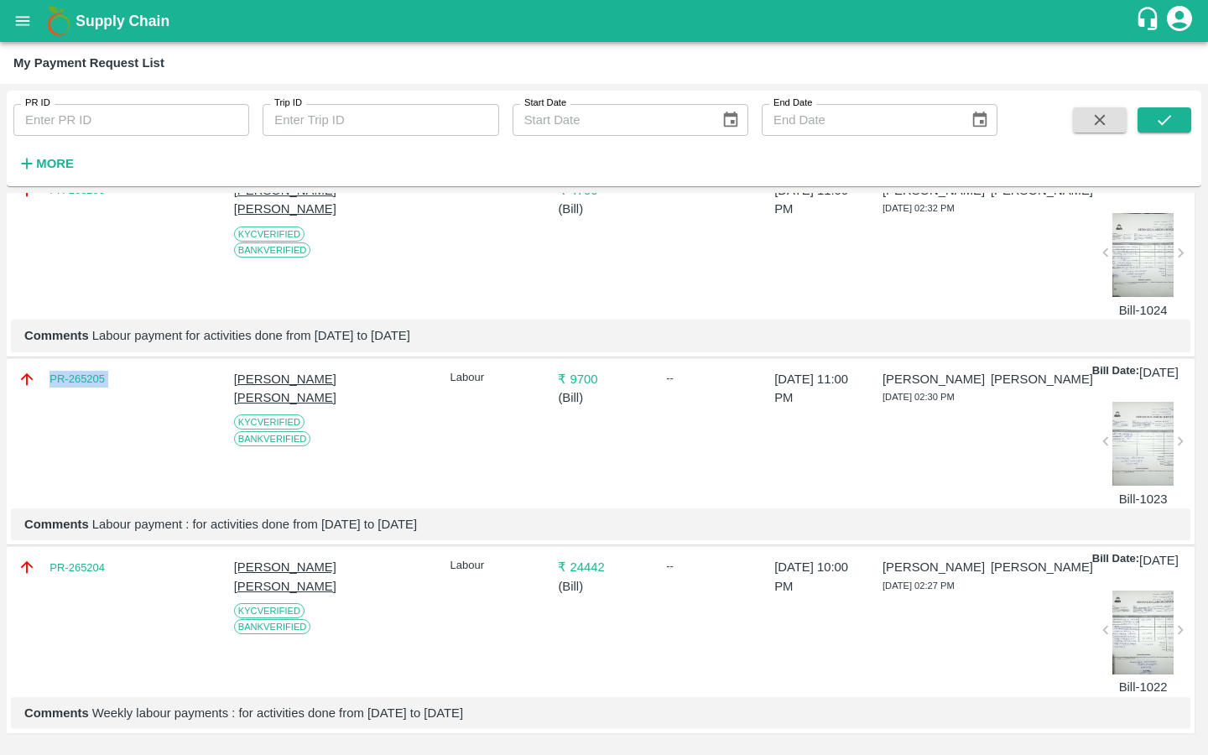
click at [1125, 596] on div at bounding box center [1144, 633] width 62 height 84
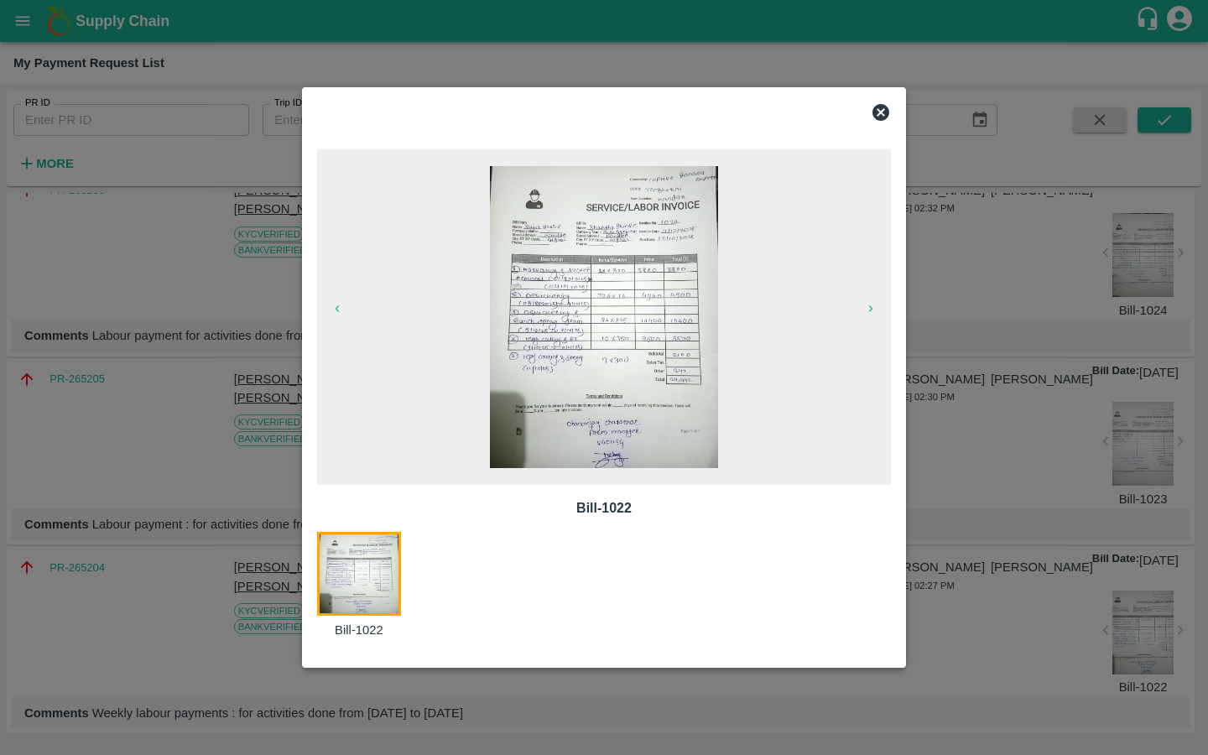
click at [879, 111] on icon at bounding box center [881, 112] width 17 height 17
